Goal: Information Seeking & Learning: Learn about a topic

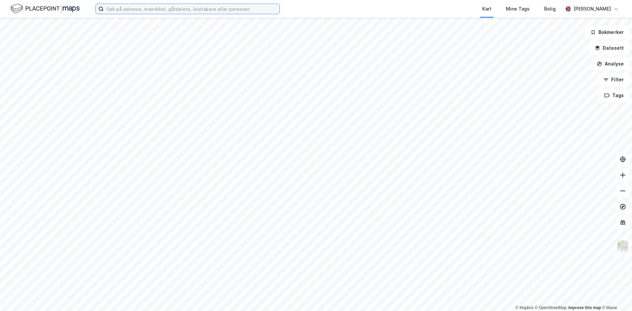
click at [227, 8] on input at bounding box center [192, 9] width 176 height 10
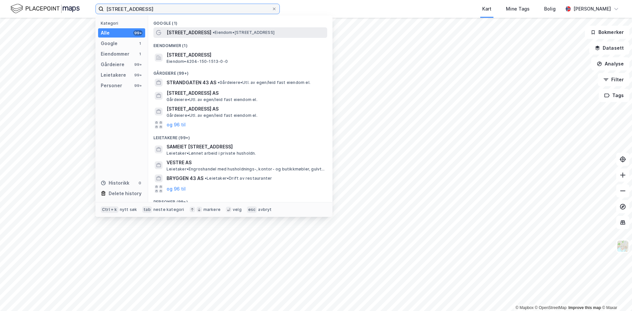
type input "[STREET_ADDRESS]"
click at [232, 34] on span "• Eiendom • Vestre Strandgate 43, 4612 Kristiansand" at bounding box center [244, 32] width 62 height 5
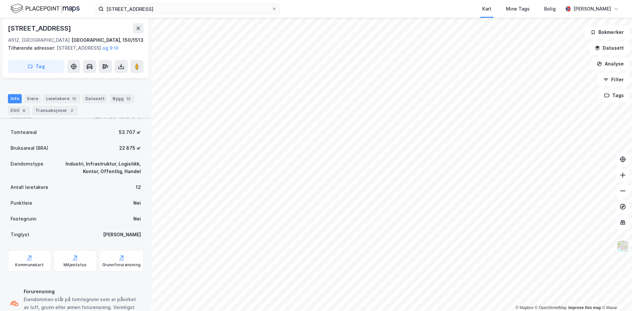
scroll to position [99, 0]
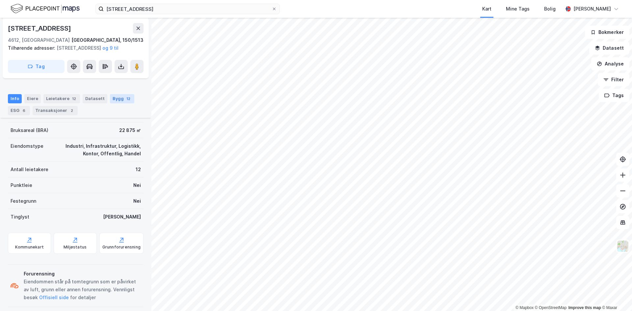
click at [111, 94] on div "Bygg 12" at bounding box center [122, 98] width 24 height 9
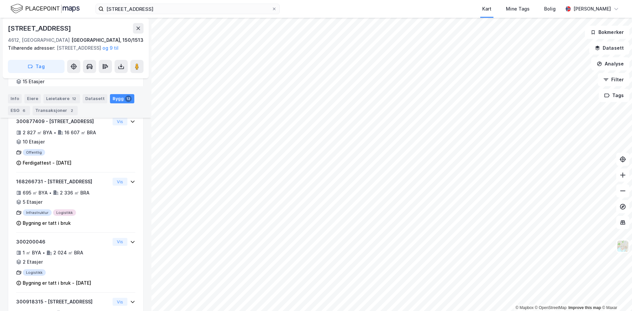
scroll to position [270, 0]
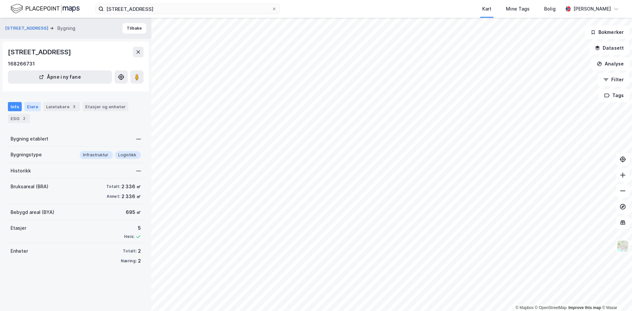
click at [33, 106] on div "Eiere" at bounding box center [32, 106] width 16 height 9
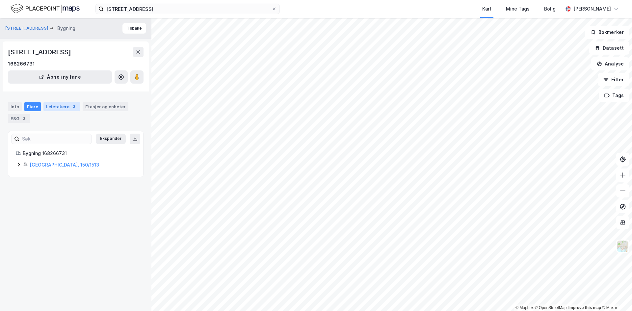
click at [58, 107] on div "Leietakere 3" at bounding box center [61, 106] width 37 height 9
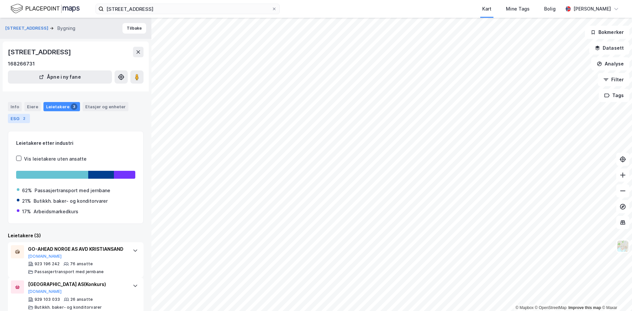
click at [10, 118] on div "ESG 2" at bounding box center [19, 118] width 22 height 9
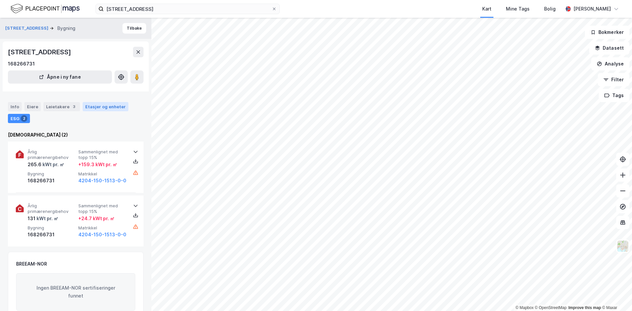
click at [92, 106] on div "Etasjer og enheter" at bounding box center [105, 107] width 41 height 6
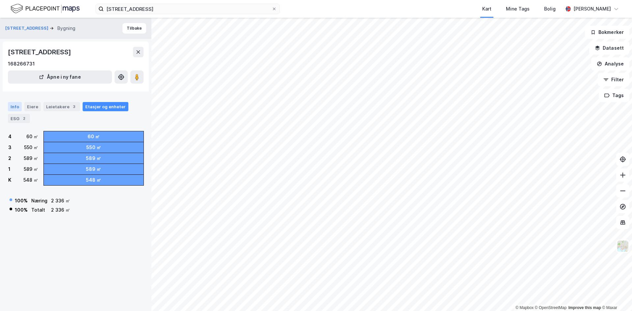
click at [19, 107] on div "Info" at bounding box center [15, 106] width 14 height 9
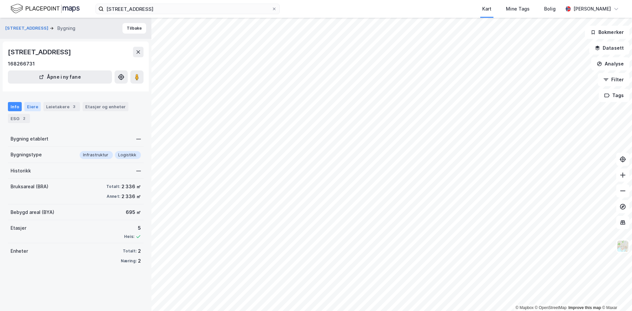
click at [30, 109] on div "Eiere" at bounding box center [32, 106] width 16 height 9
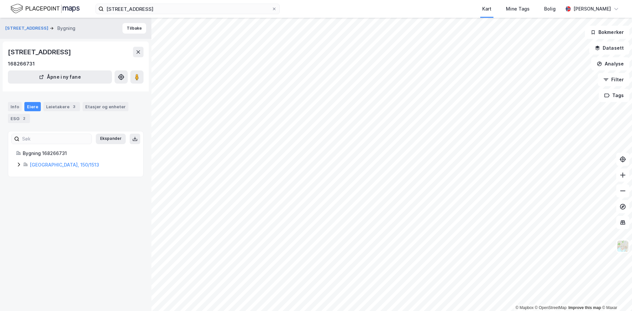
click at [20, 163] on icon at bounding box center [18, 164] width 5 height 5
click at [66, 110] on div "Leietakere 3" at bounding box center [61, 106] width 37 height 9
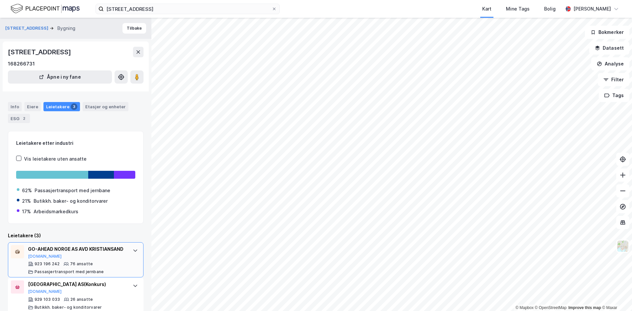
scroll to position [54, 0]
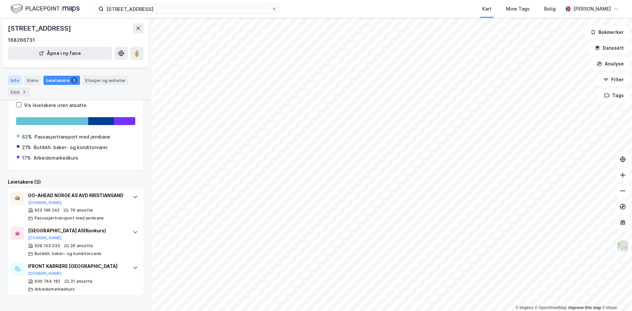
click at [16, 82] on div "Info" at bounding box center [15, 80] width 14 height 9
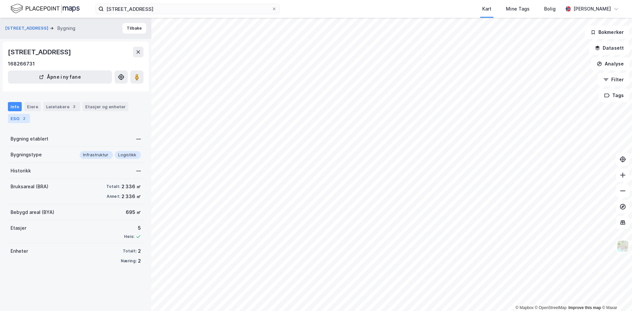
click at [23, 122] on div "ESG 2" at bounding box center [19, 118] width 22 height 9
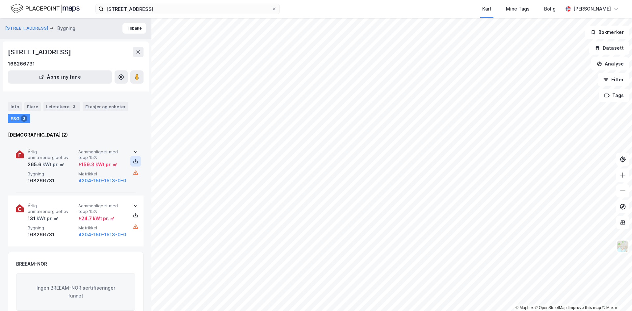
click at [135, 161] on icon at bounding box center [136, 161] width 2 height 1
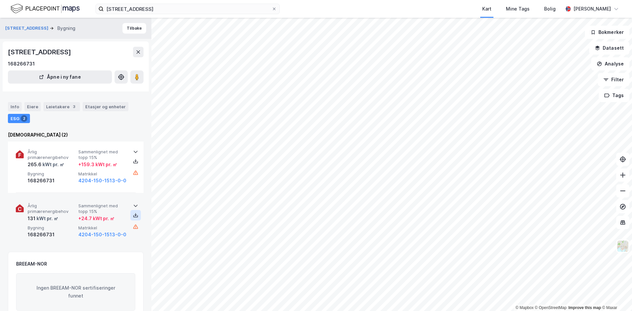
click at [133, 213] on icon at bounding box center [135, 215] width 5 height 5
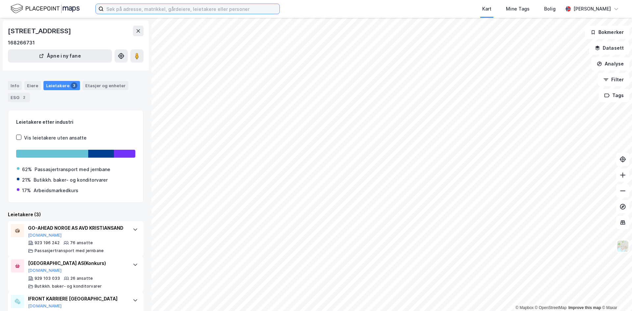
click at [125, 11] on input at bounding box center [192, 9] width 176 height 10
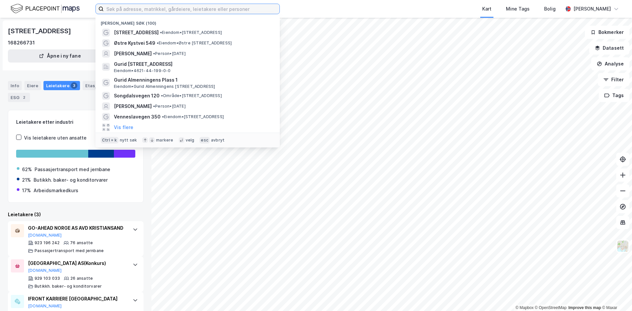
paste input "[STREET_ADDRESS]"
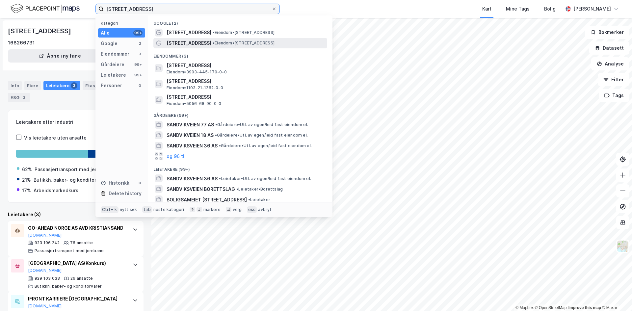
type input "[STREET_ADDRESS]"
click at [162, 43] on div at bounding box center [159, 43] width 8 height 8
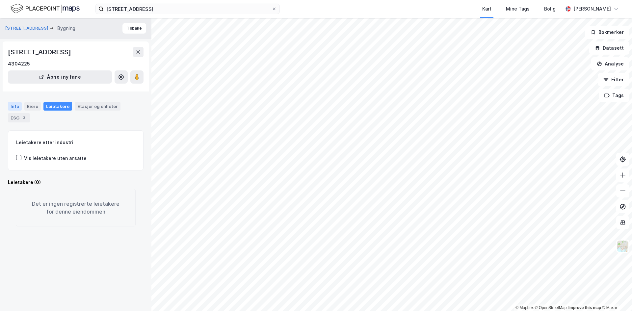
click at [11, 107] on div "Info" at bounding box center [15, 106] width 14 height 9
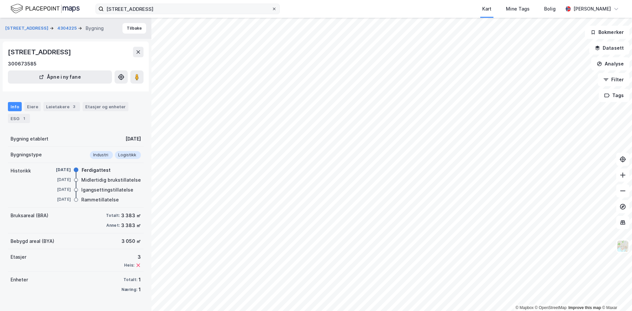
click at [274, 9] on icon at bounding box center [274, 9] width 4 height 4
click at [272, 9] on input "[STREET_ADDRESS]" at bounding box center [188, 9] width 168 height 10
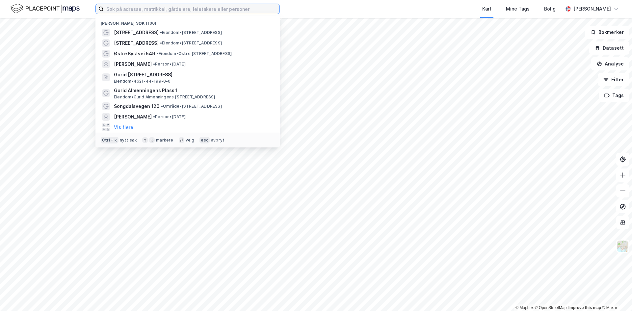
click at [153, 10] on input at bounding box center [192, 9] width 176 height 10
click at [136, 7] on input at bounding box center [192, 9] width 176 height 10
paste input "Strømgt 4"
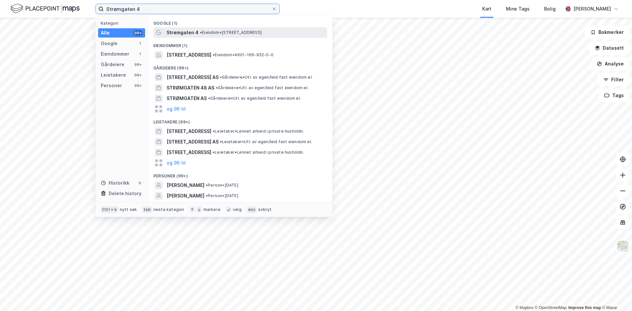
type input "Strømgaten 4"
click at [193, 35] on span "Strømgaten 4" at bounding box center [183, 33] width 32 height 8
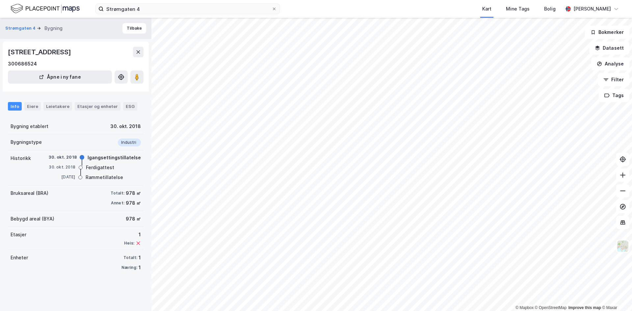
click at [339, 11] on div "Strømgaten 4 Kart Mine Tags Bolig Julie Skaiå © Mapbox © OpenStreetMap Improve …" at bounding box center [316, 155] width 632 height 311
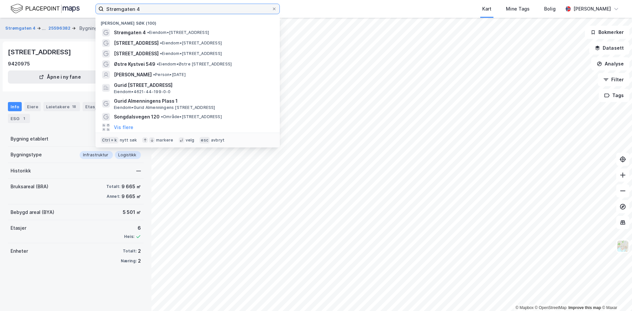
click at [197, 6] on input "Strømgaten 4" at bounding box center [188, 9] width 168 height 10
click at [56, 269] on div "Strømgaten 4 ... 25596382 Bygning Tilbake Strømgaten 4, 5015, VESTLAND 9420975 …" at bounding box center [75, 164] width 151 height 293
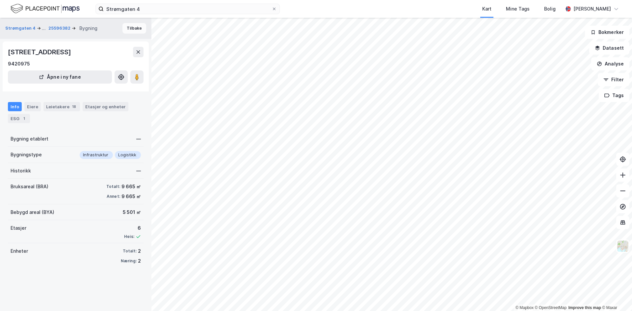
click at [137, 31] on button "Tilbake" at bounding box center [135, 28] width 24 height 11
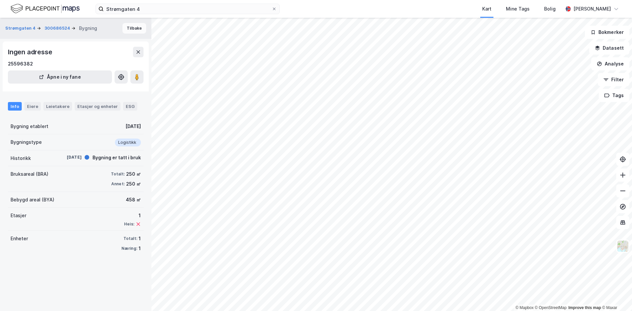
click at [128, 29] on button "Tilbake" at bounding box center [135, 28] width 24 height 11
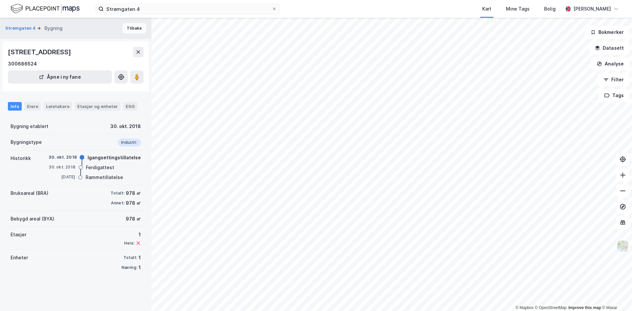
click at [129, 30] on button "Tilbake" at bounding box center [135, 28] width 24 height 11
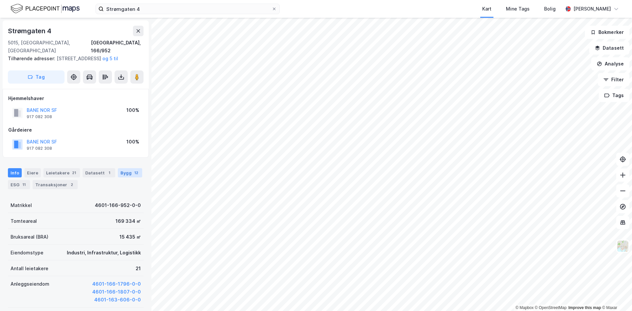
click at [133, 174] on div "12" at bounding box center [136, 173] width 7 height 7
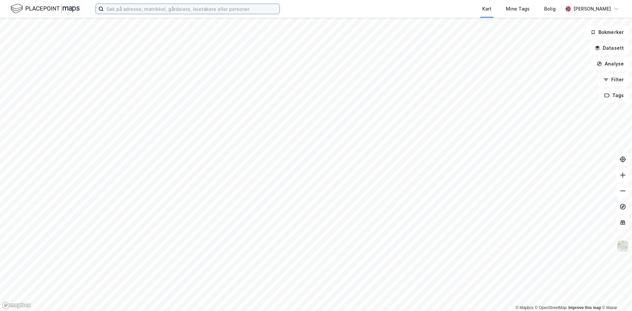
click at [145, 12] on input at bounding box center [192, 9] width 176 height 10
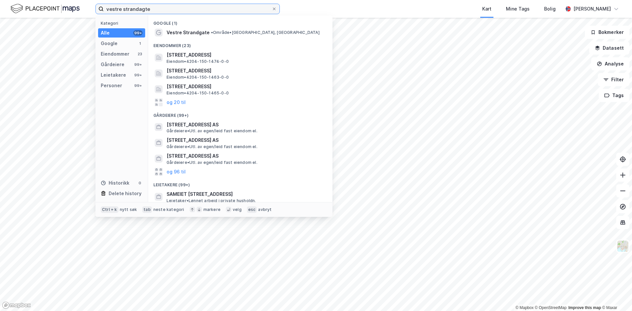
click at [166, 11] on input "vestre strandagte" at bounding box center [188, 9] width 168 height 10
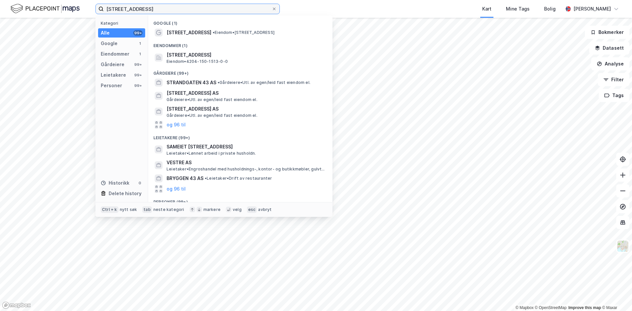
type input "[STREET_ADDRESS]"
click at [213, 40] on div "Eiendommer (1)" at bounding box center [240, 44] width 184 height 12
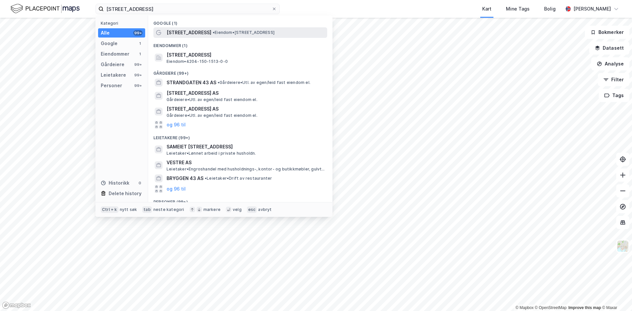
click at [215, 35] on div "[STREET_ADDRESS] • Eiendom • [STREET_ADDRESS]" at bounding box center [246, 33] width 159 height 8
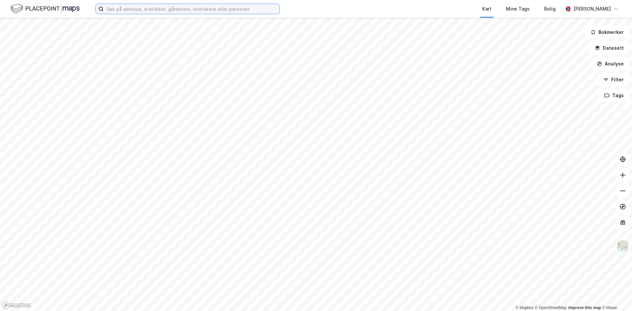
click at [154, 6] on input at bounding box center [192, 9] width 176 height 10
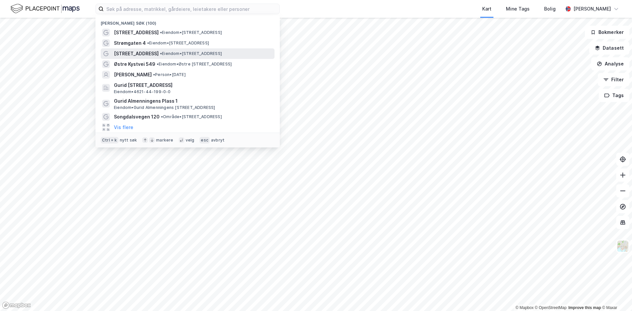
click at [151, 55] on div "Sandvikveien 30 • Eiendom • Sandvikveien 30, 4016 Stavanger" at bounding box center [193, 54] width 159 height 8
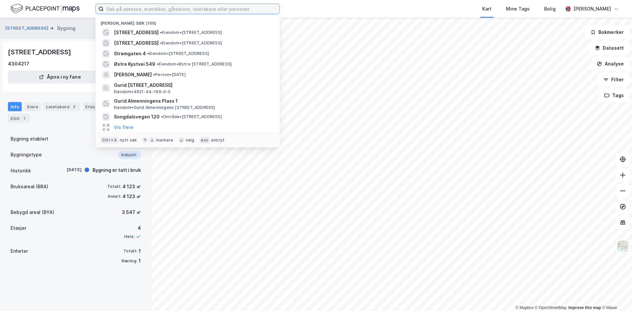
click at [223, 10] on input at bounding box center [192, 9] width 176 height 10
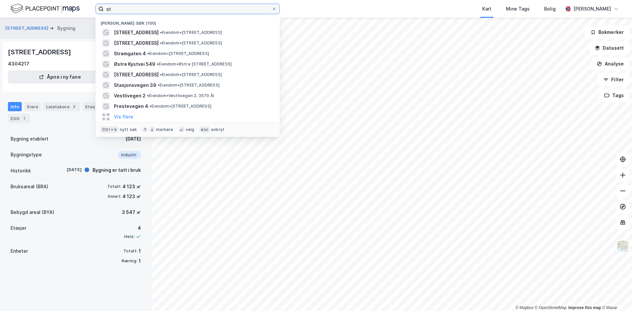
type input "s"
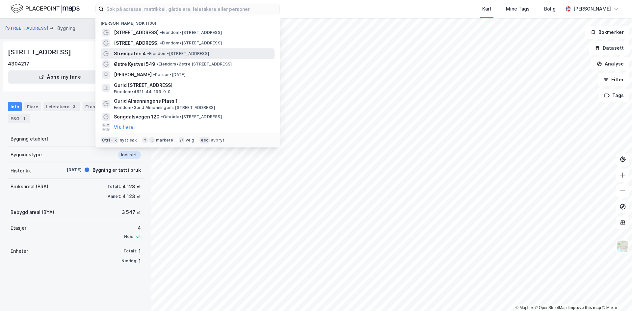
click at [149, 55] on span "•" at bounding box center [148, 53] width 2 height 5
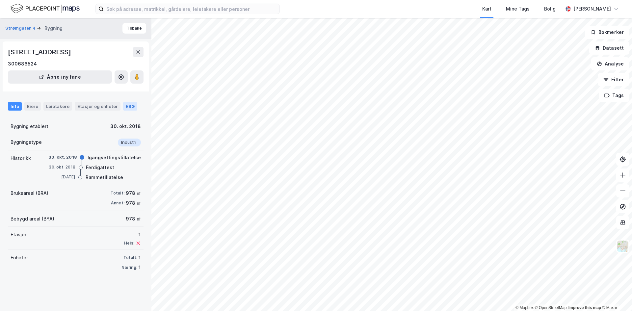
click at [123, 105] on div "ESG" at bounding box center [130, 106] width 14 height 9
